Goal: Transaction & Acquisition: Book appointment/travel/reservation

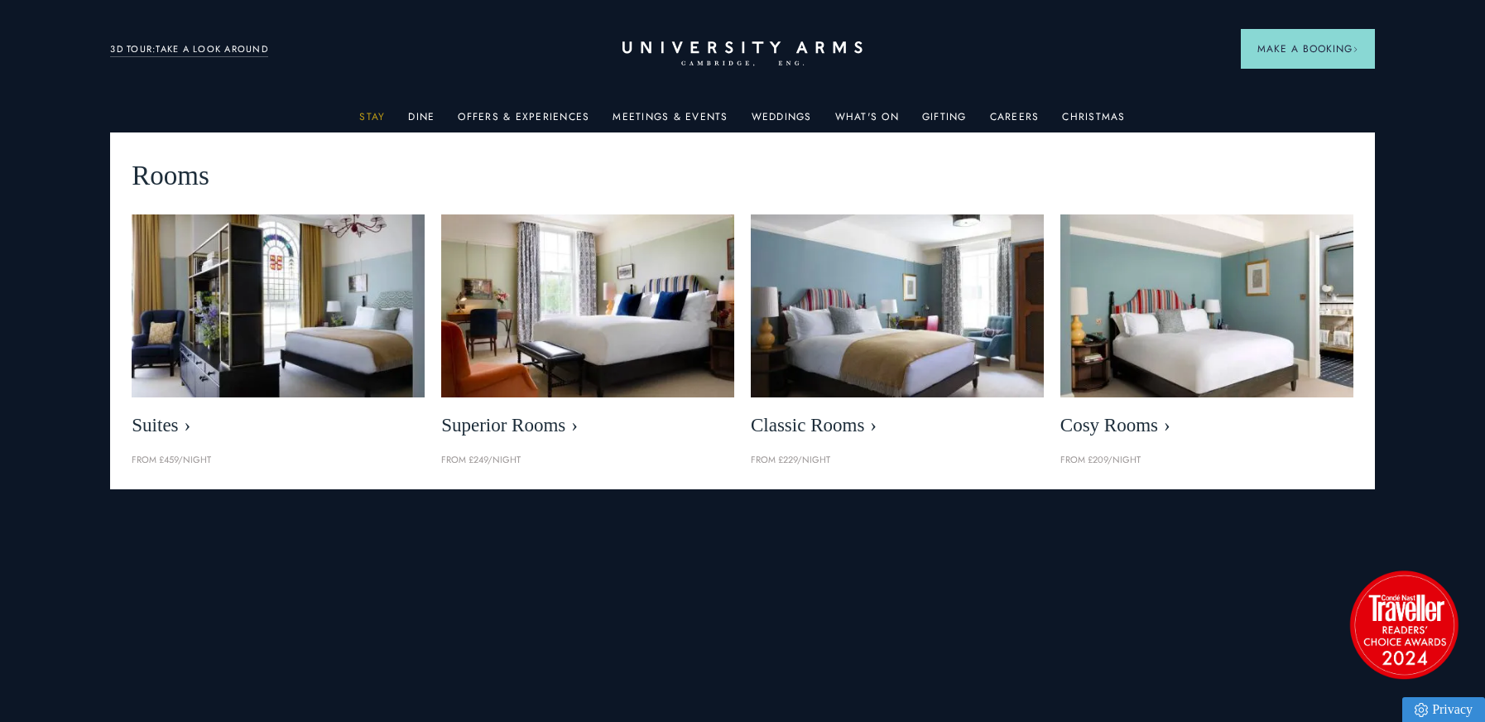
click at [369, 114] on link "Stay" at bounding box center [372, 122] width 26 height 22
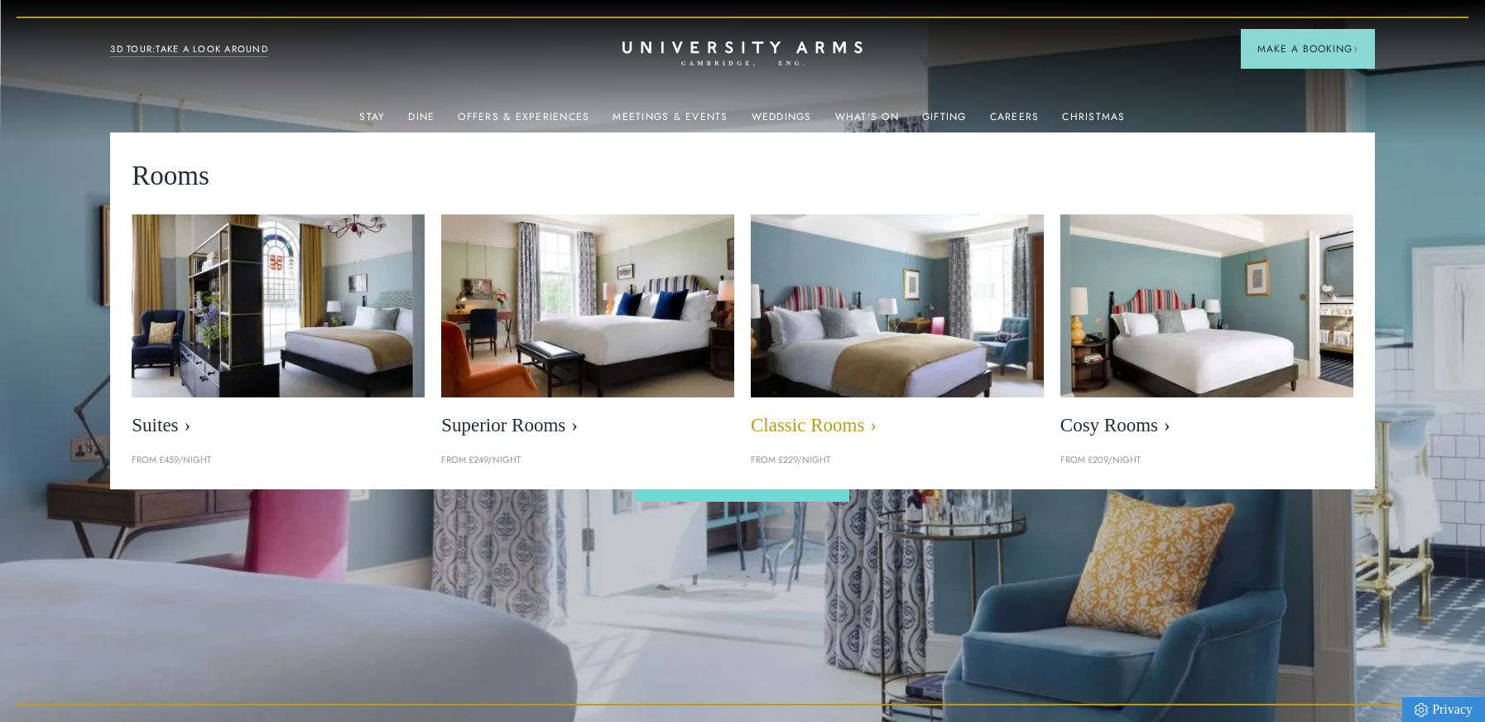
click at [783, 422] on span "Classic Rooms" at bounding box center [897, 425] width 293 height 23
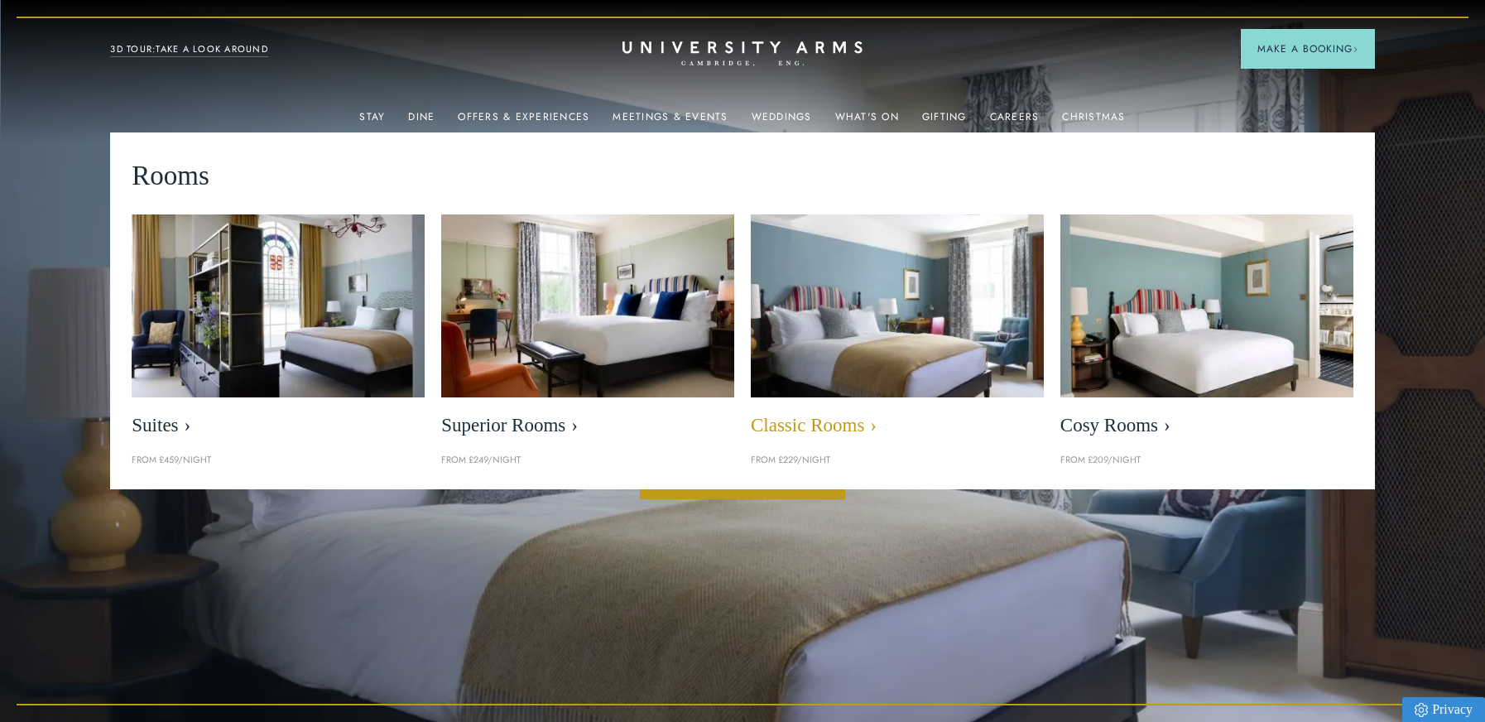
click at [817, 424] on span "Classic Rooms" at bounding box center [897, 425] width 293 height 23
click at [866, 426] on span "Classic Rooms" at bounding box center [897, 425] width 293 height 23
click at [844, 378] on img at bounding box center [897, 305] width 337 height 210
click at [829, 339] on img at bounding box center [897, 305] width 337 height 210
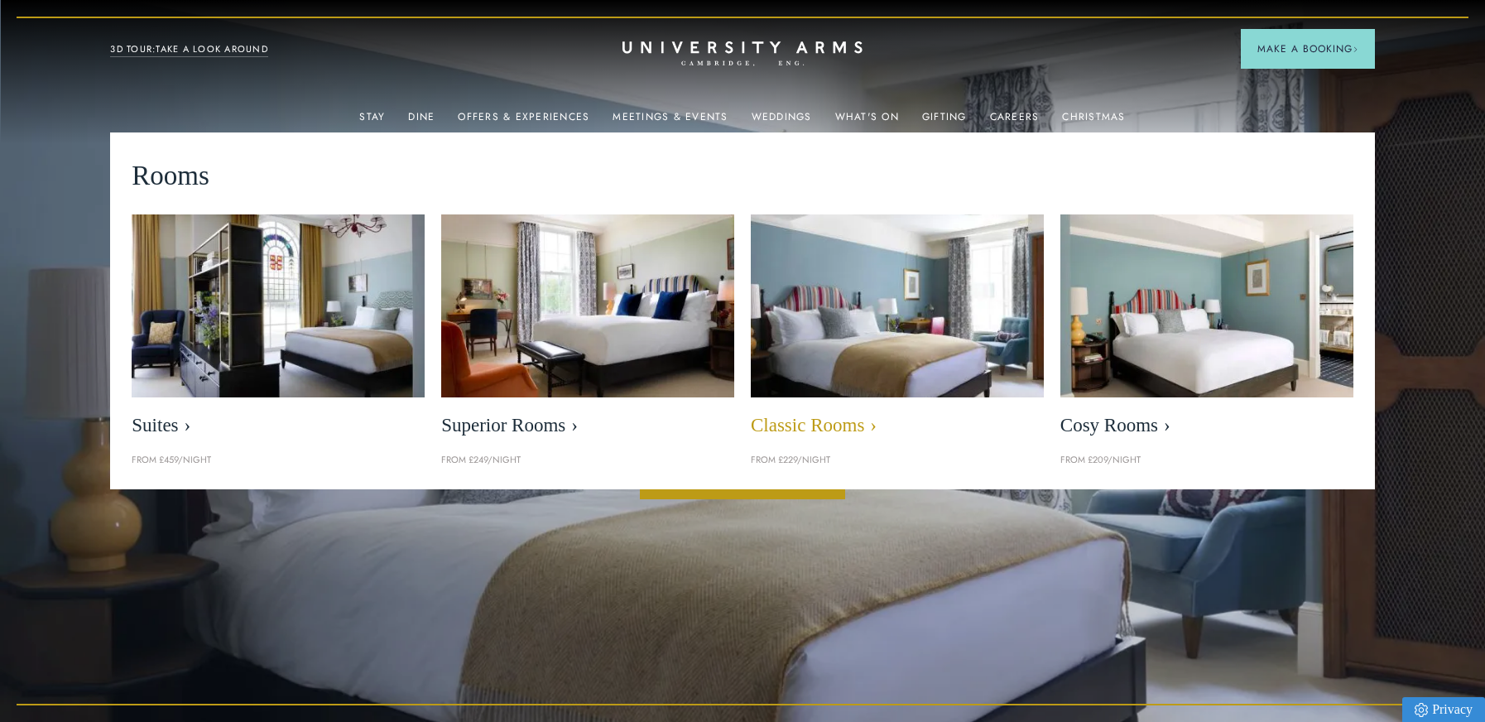
click at [828, 340] on img at bounding box center [897, 305] width 337 height 210
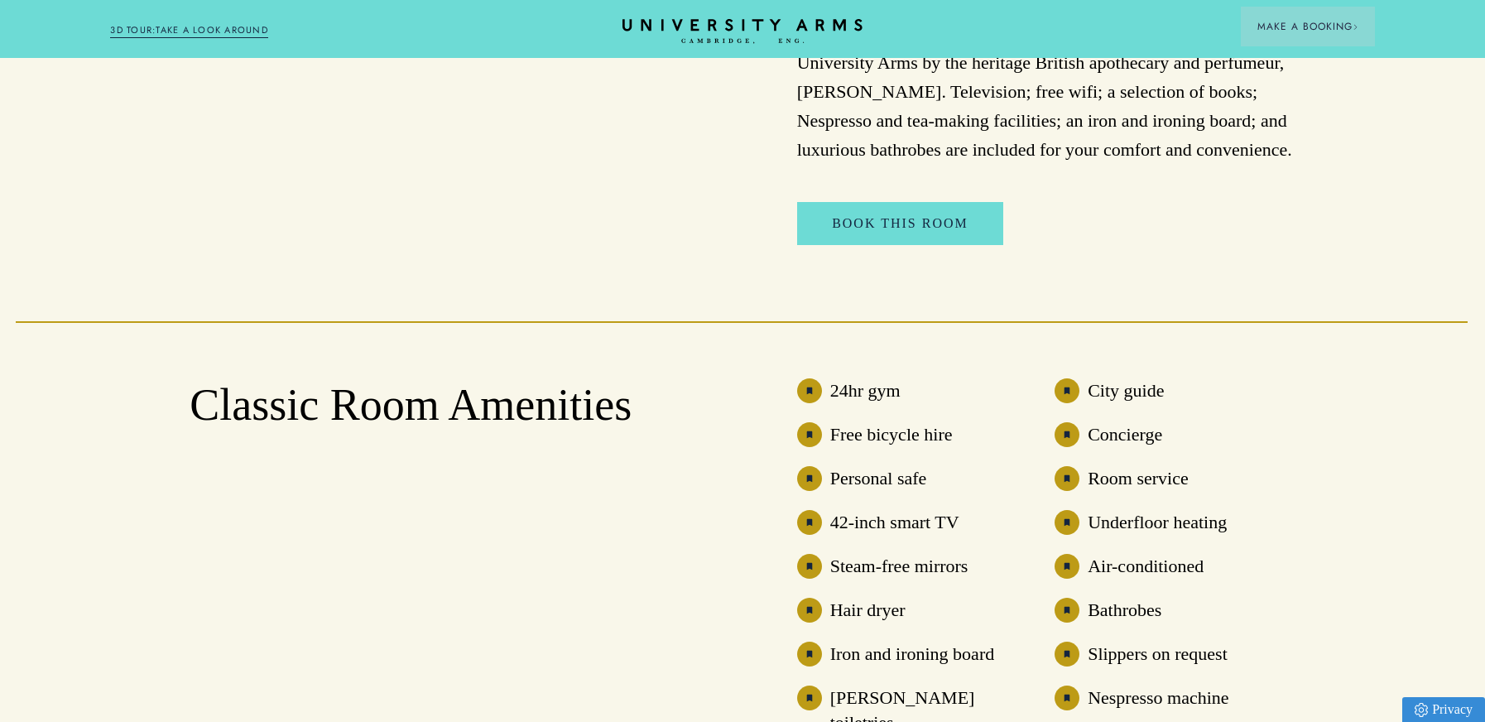
scroll to position [1080, 1]
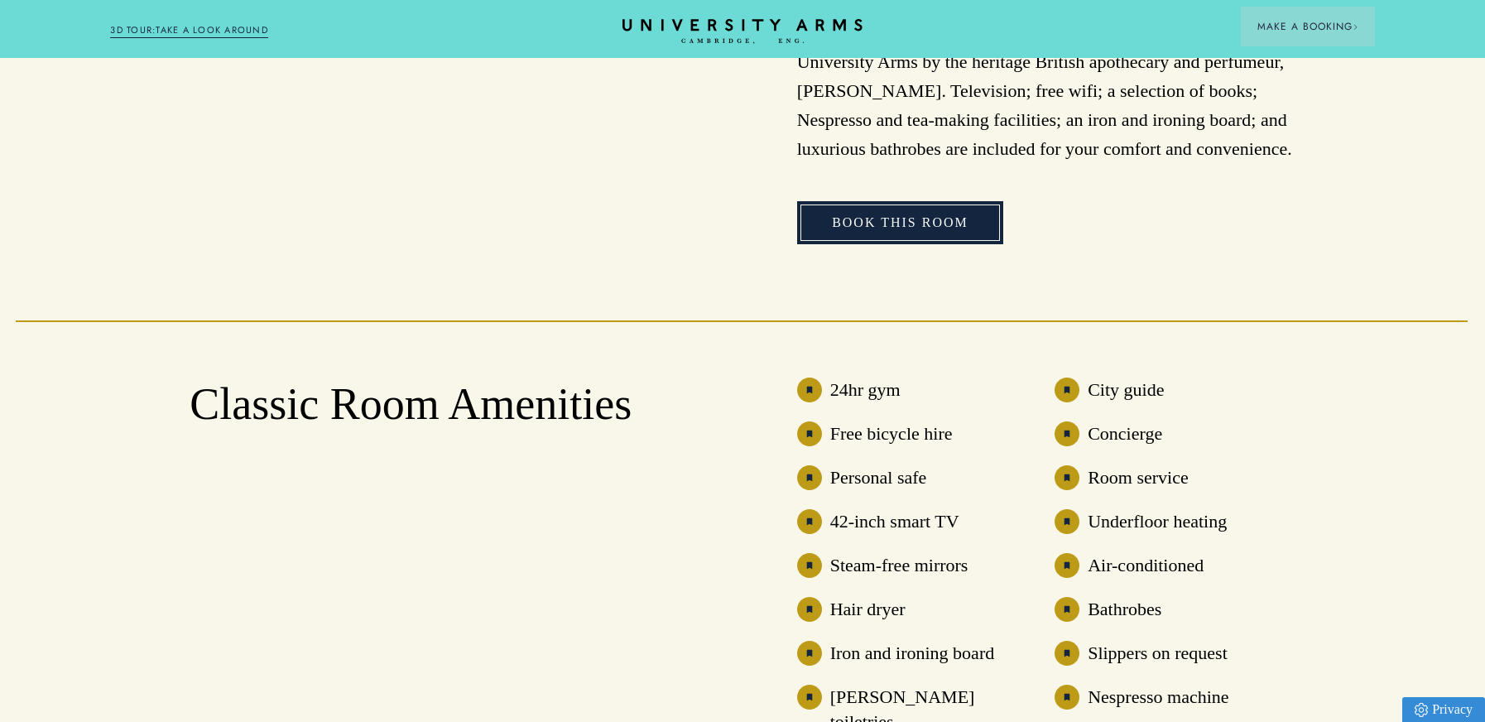
click at [904, 214] on link "Book This Room" at bounding box center [900, 222] width 206 height 43
